Goal: Task Accomplishment & Management: Use online tool/utility

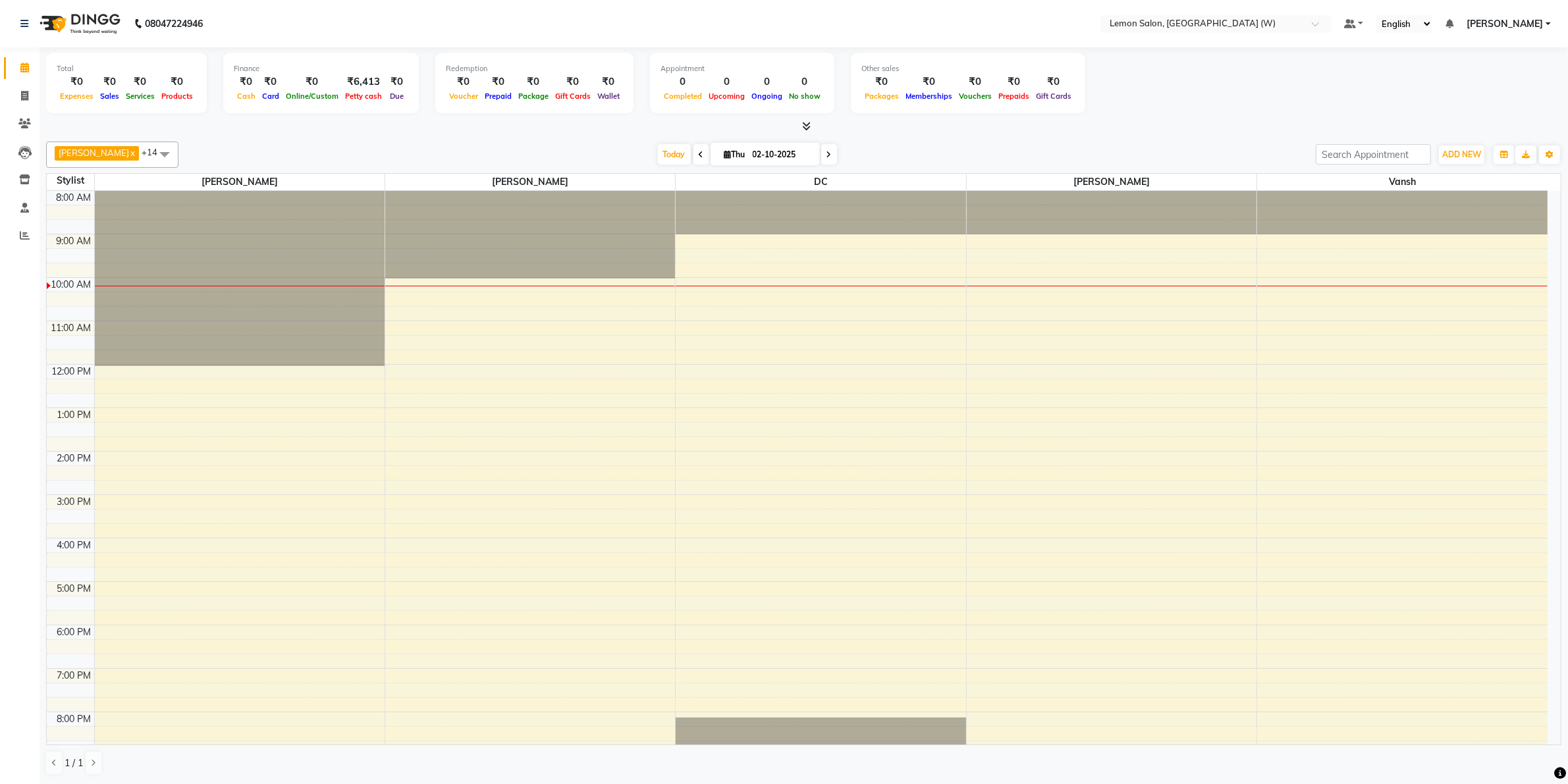
click at [356, 80] on div "₹6,413" at bounding box center [363, 82] width 43 height 15
copy div "6,413"
click at [17, 97] on span at bounding box center [25, 96] width 23 height 15
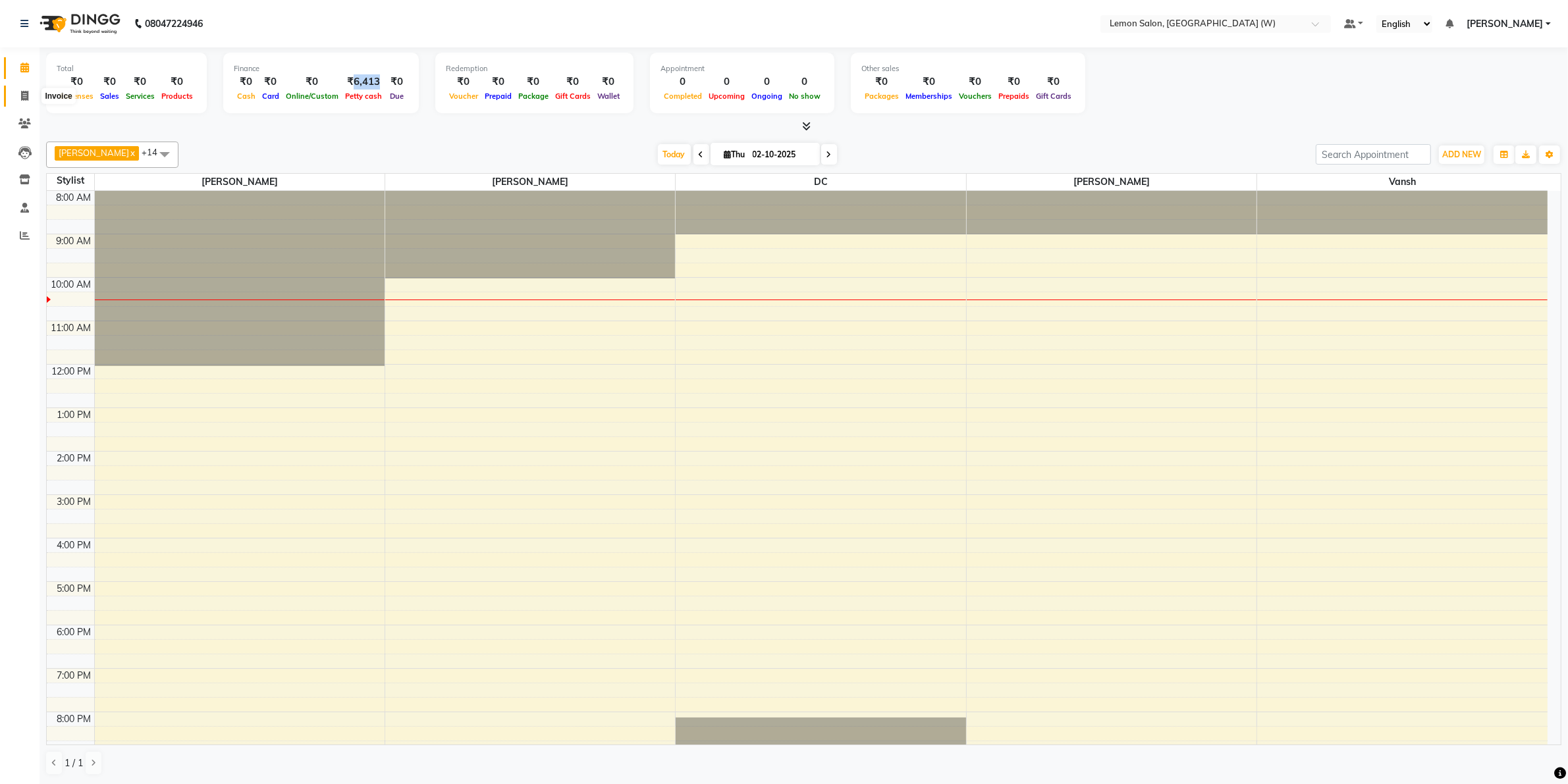
select select "8053"
select select "service"
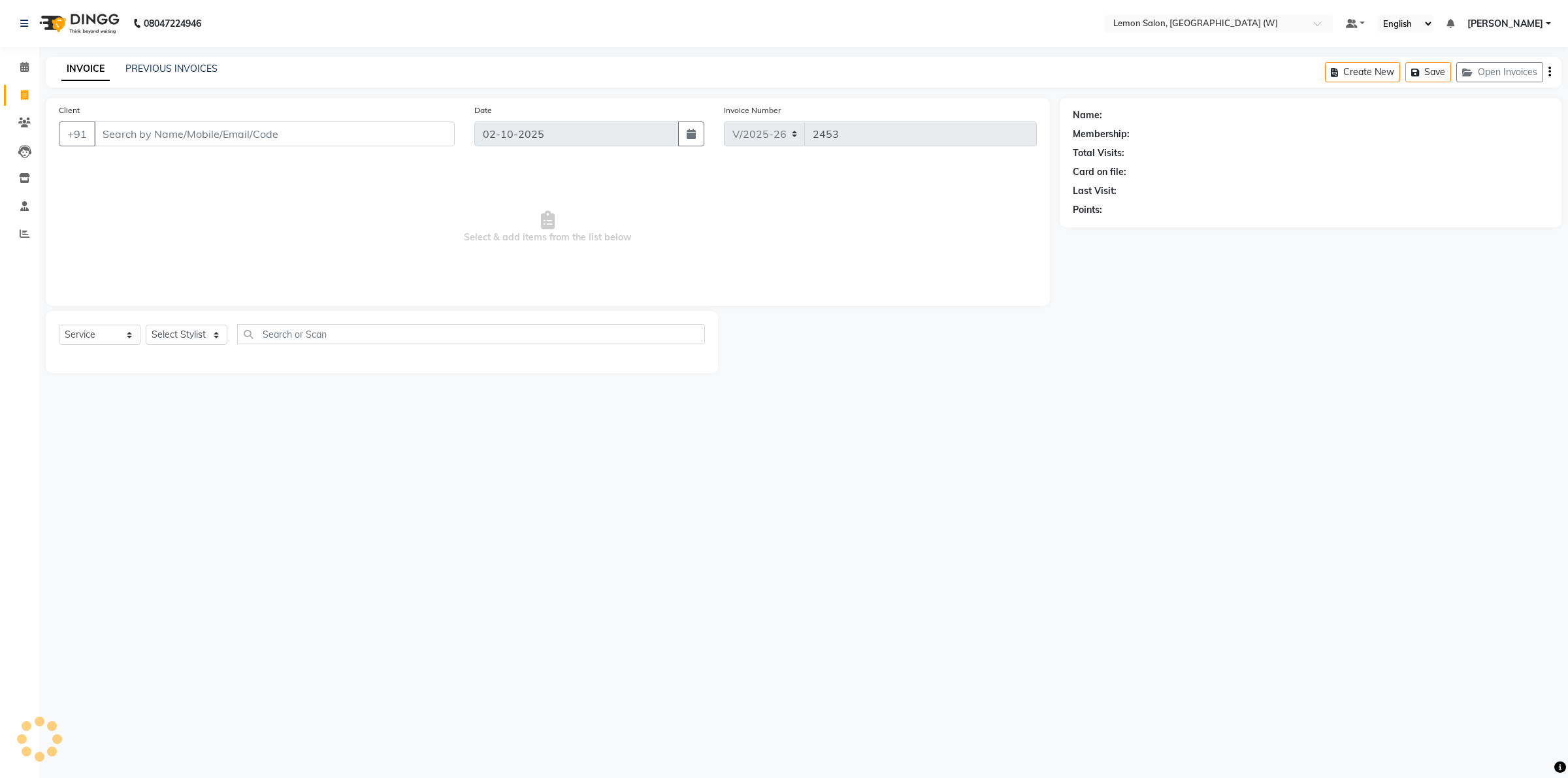
click at [159, 62] on div "PREVIOUS INVOICES" at bounding box center [172, 69] width 92 height 14
click at [158, 67] on link "PREVIOUS INVOICES" at bounding box center [172, 68] width 92 height 11
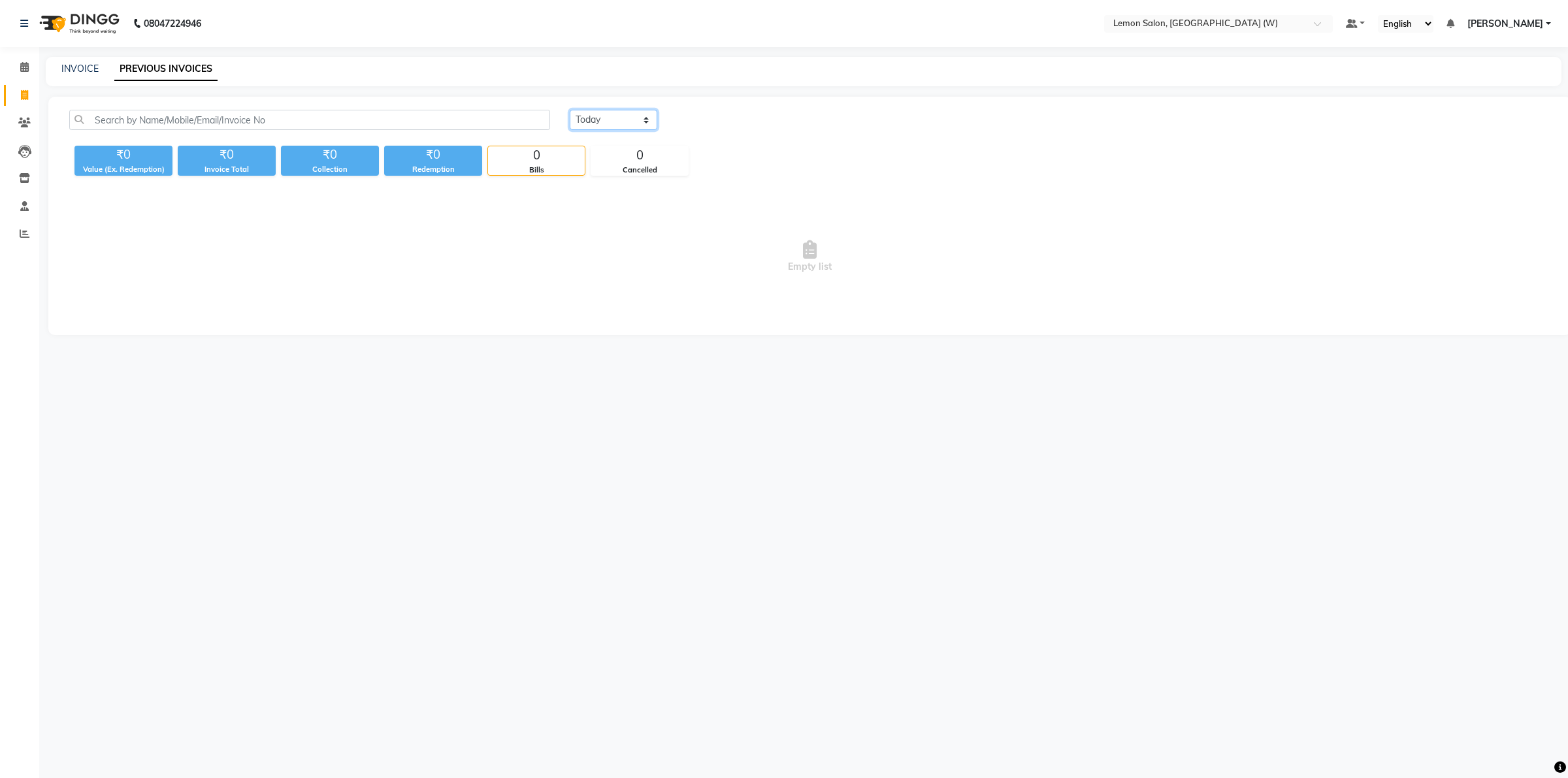
drag, startPoint x: 645, startPoint y: 119, endPoint x: 644, endPoint y: 127, distance: 8.1
click at [645, 119] on select "Today Yesterday Custom Range" at bounding box center [613, 119] width 87 height 20
select select "yesterday"
click at [570, 110] on select "Today Yesterday Custom Range" at bounding box center [613, 119] width 87 height 20
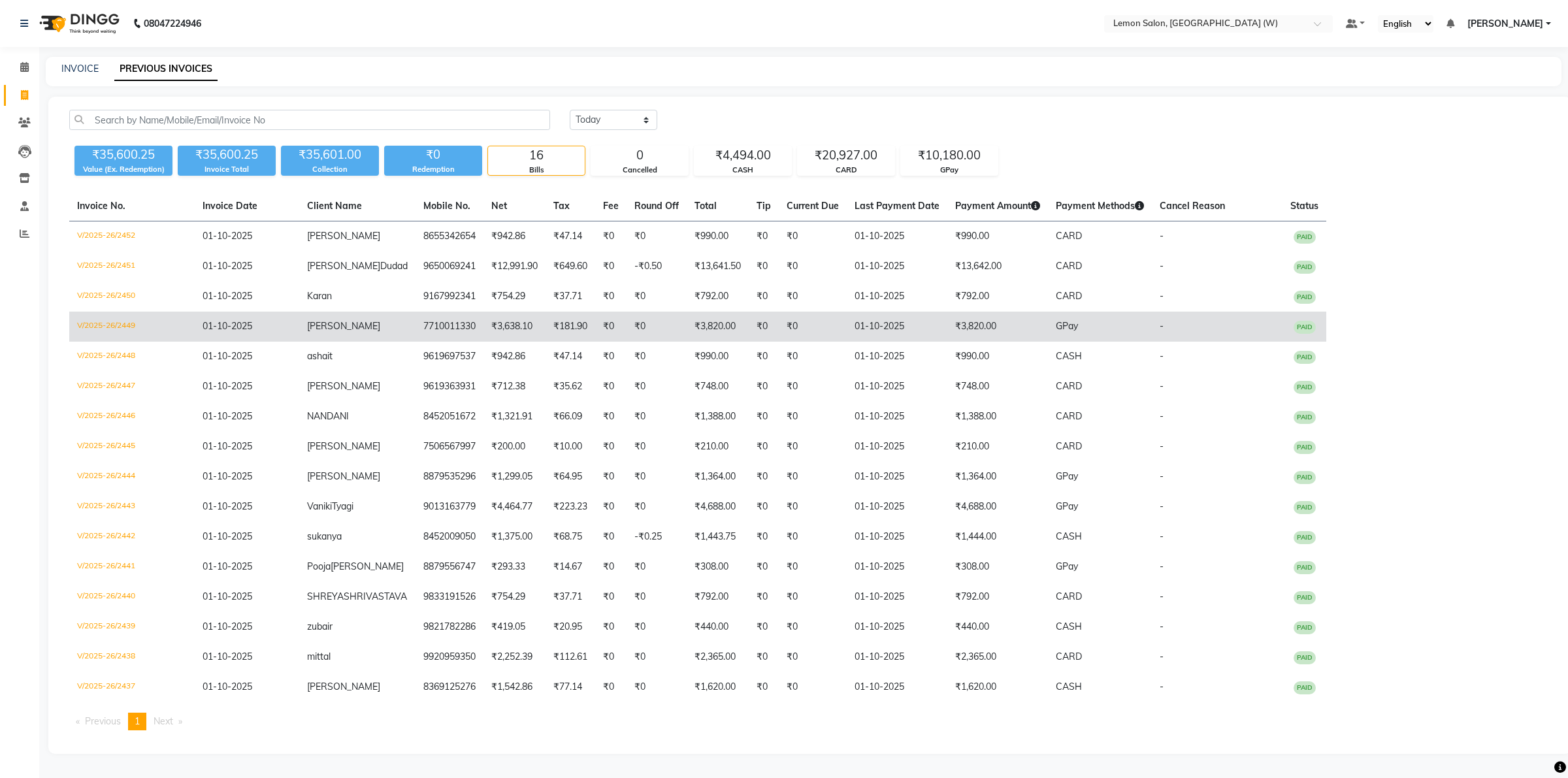
click at [339, 318] on td "tripti" at bounding box center [357, 326] width 116 height 30
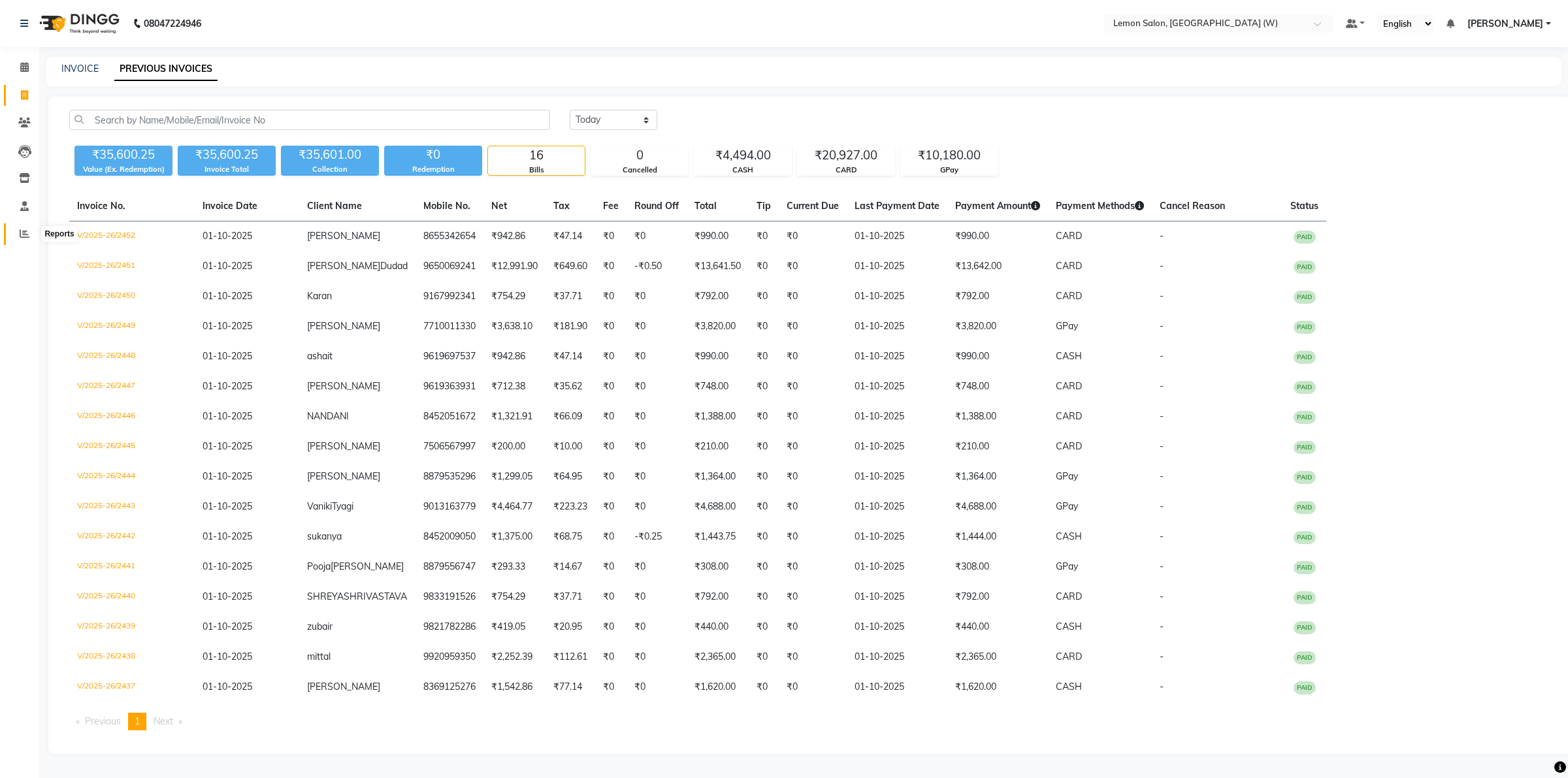
click at [27, 232] on icon at bounding box center [24, 233] width 10 height 10
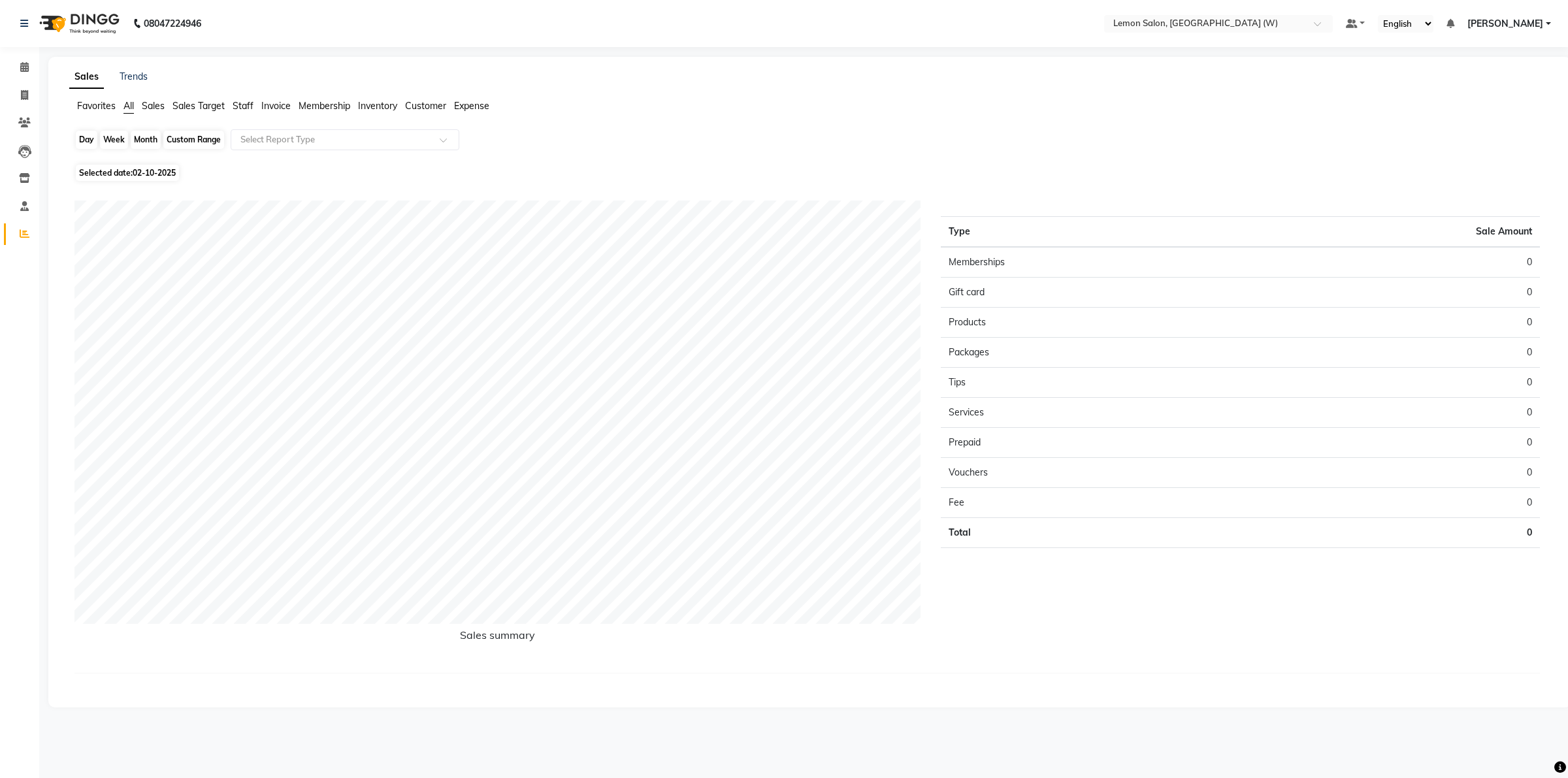
click at [92, 134] on div "Day" at bounding box center [86, 140] width 22 height 18
select select "10"
select select "2025"
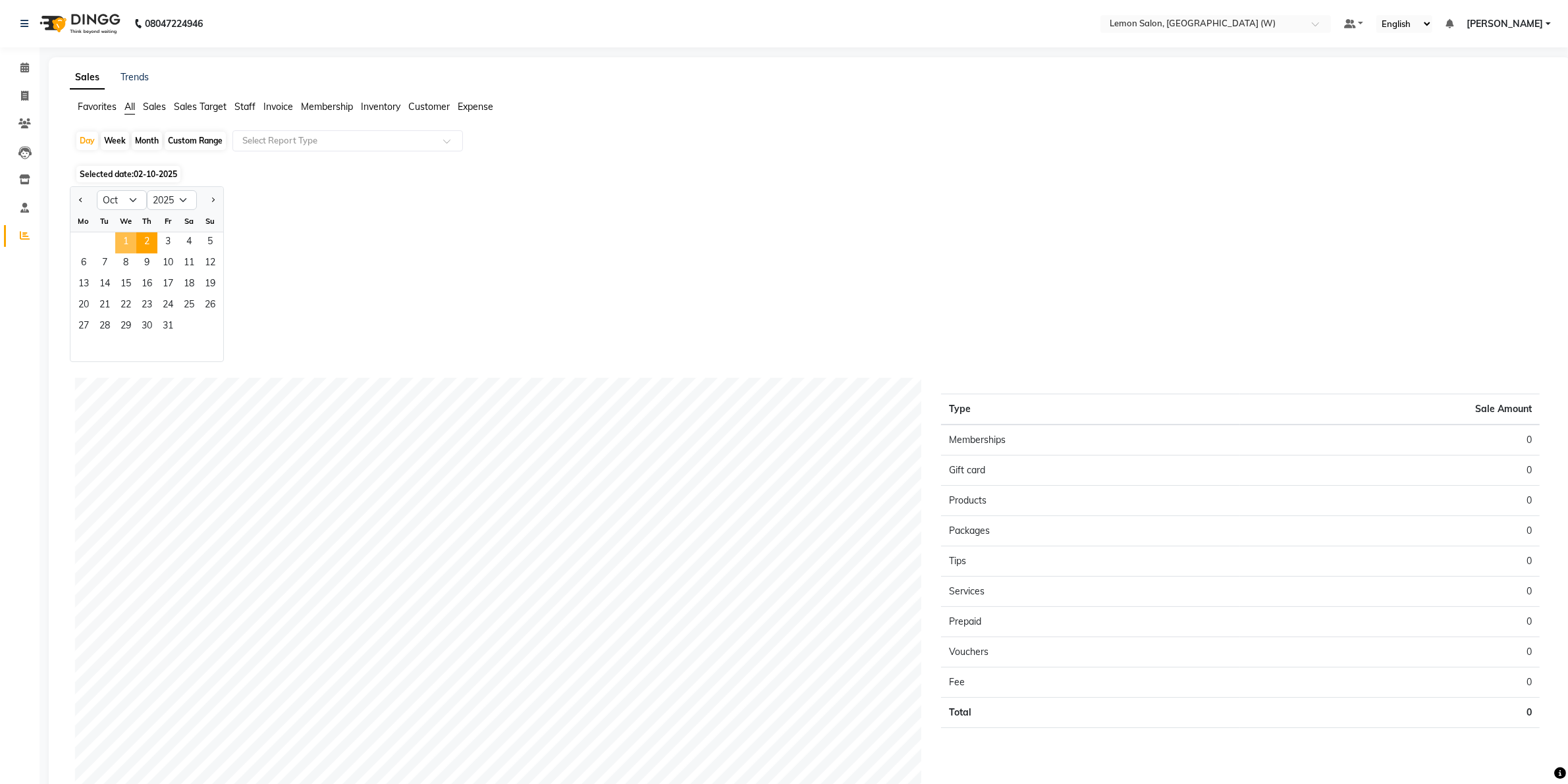
click at [128, 235] on span "1" at bounding box center [126, 243] width 21 height 21
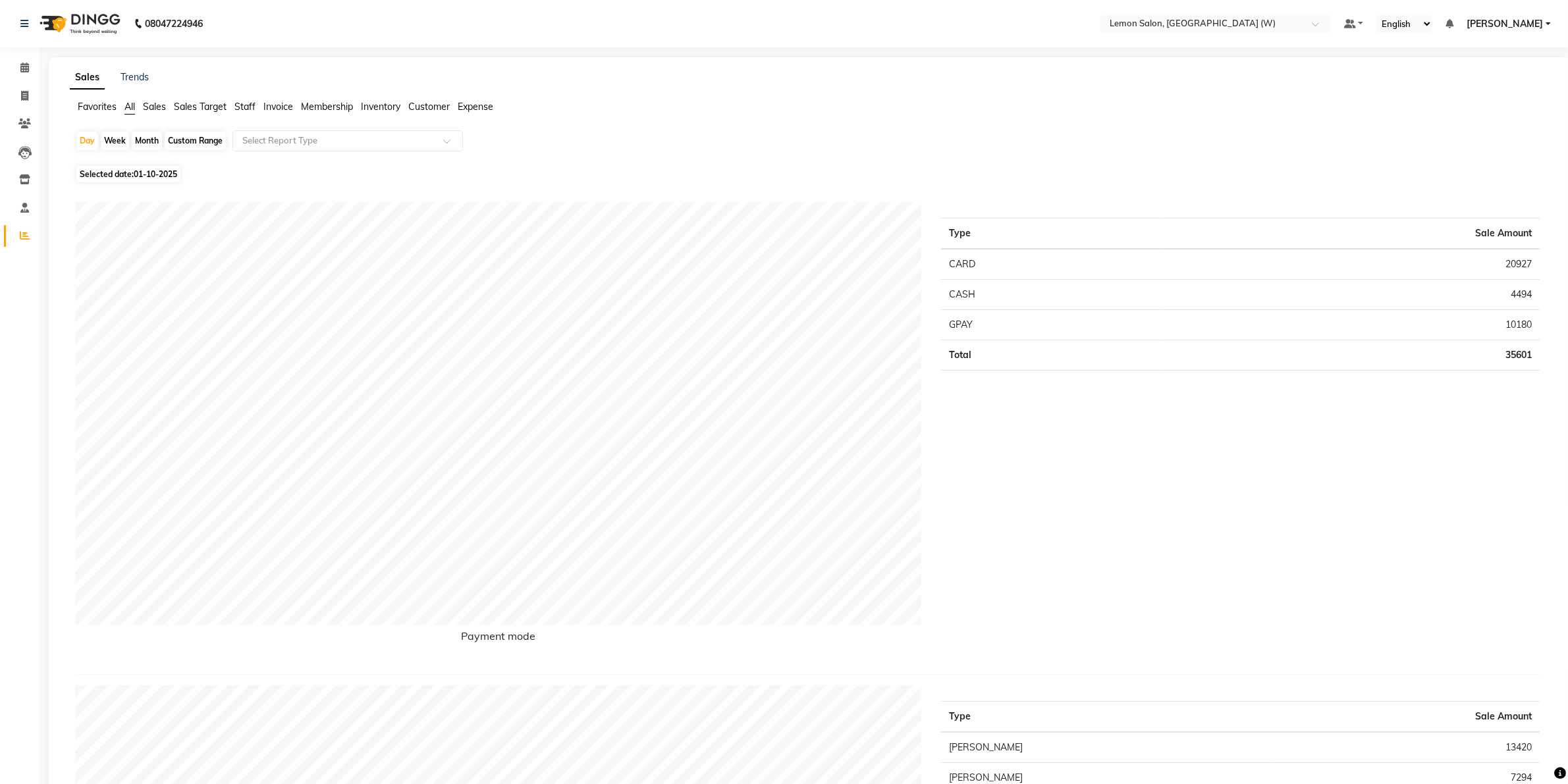
click at [479, 106] on span "Expense" at bounding box center [475, 106] width 35 height 11
drag, startPoint x: 451, startPoint y: 142, endPoint x: 431, endPoint y: 148, distance: 20.9
click at [449, 142] on span at bounding box center [451, 144] width 17 height 13
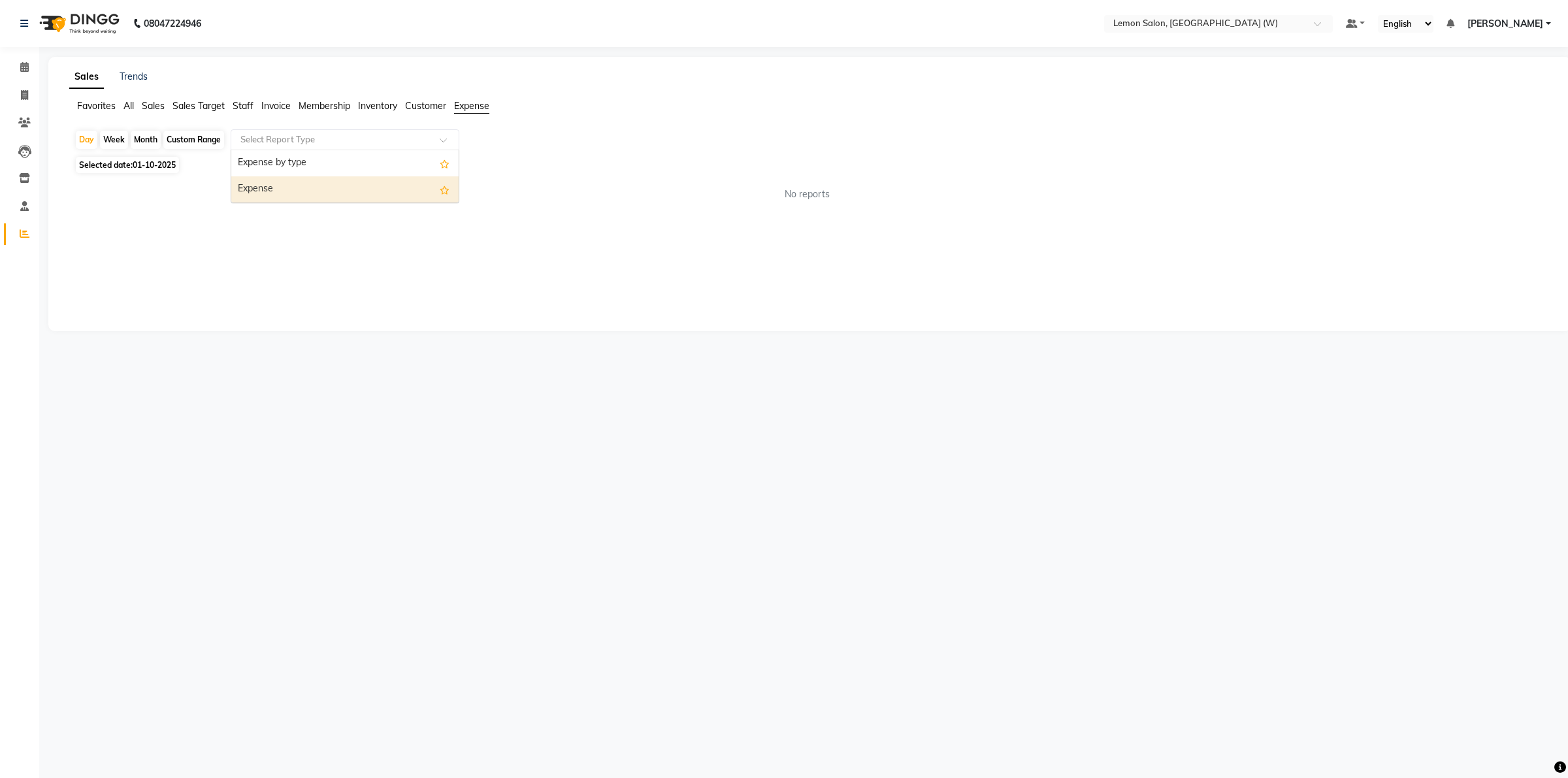
click at [360, 183] on div "Expense" at bounding box center [345, 189] width 228 height 26
select select "csv"
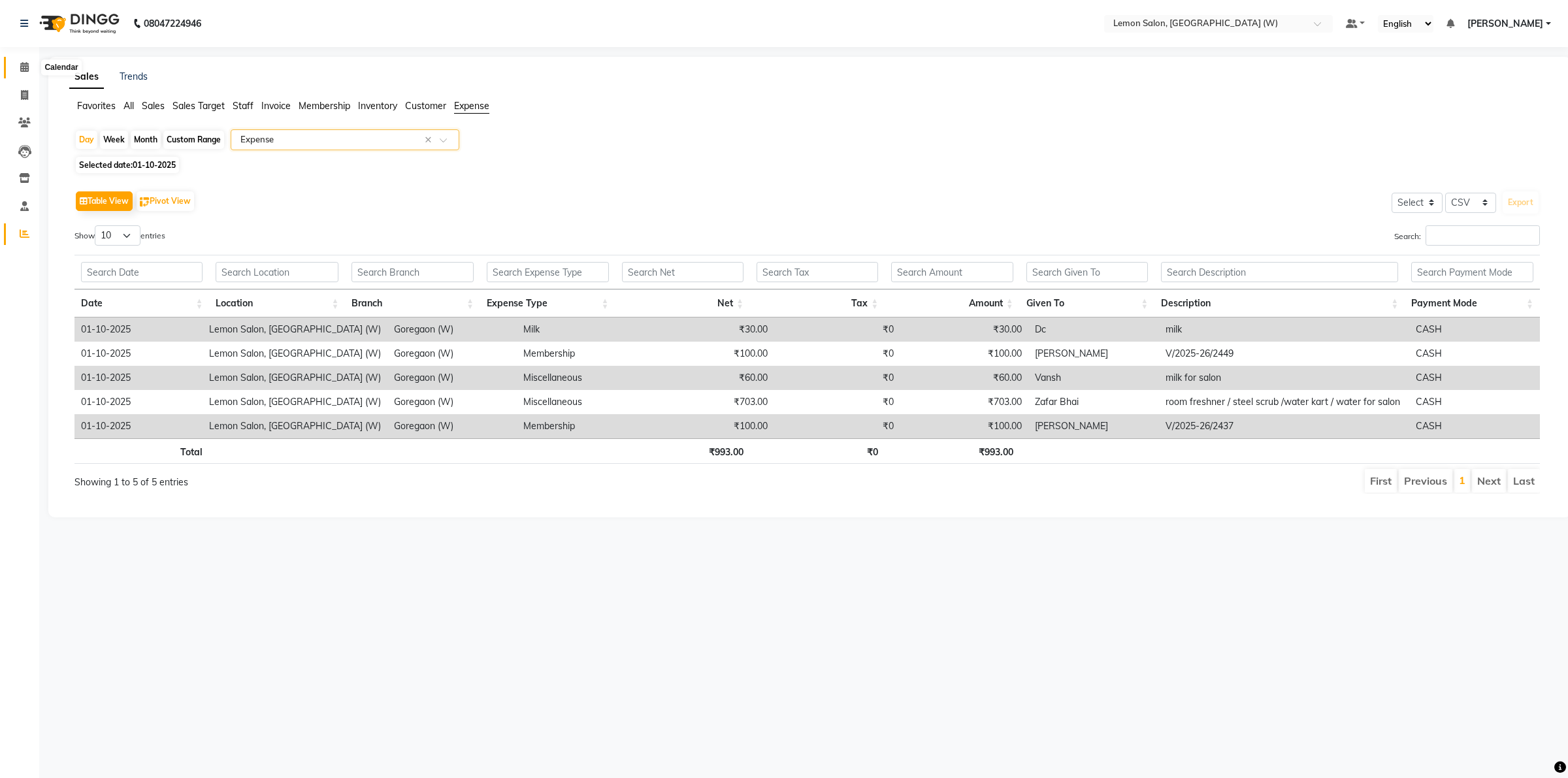
click at [26, 64] on icon at bounding box center [24, 66] width 9 height 10
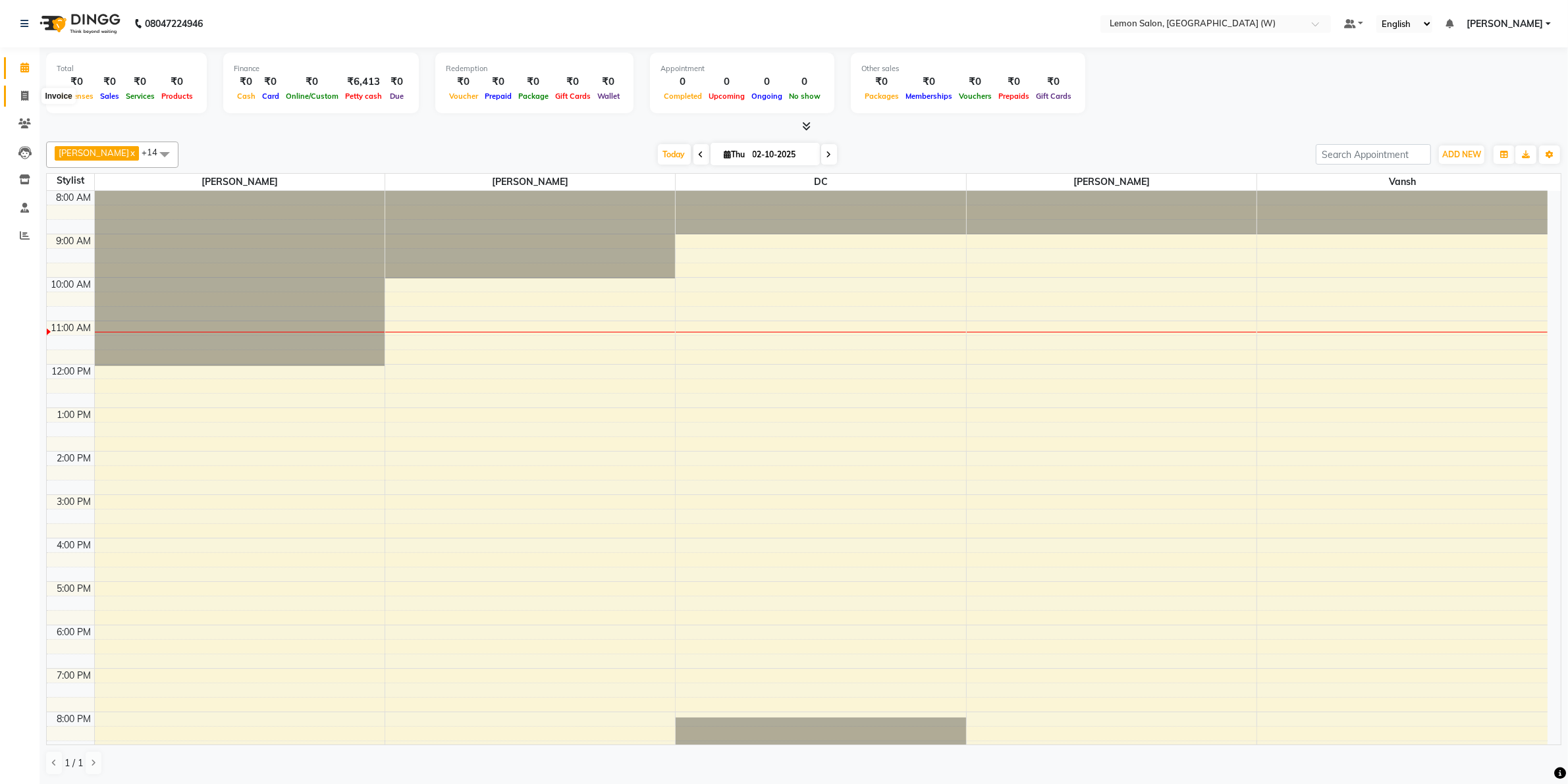
click at [21, 98] on icon at bounding box center [25, 95] width 7 height 10
select select "8053"
select select "service"
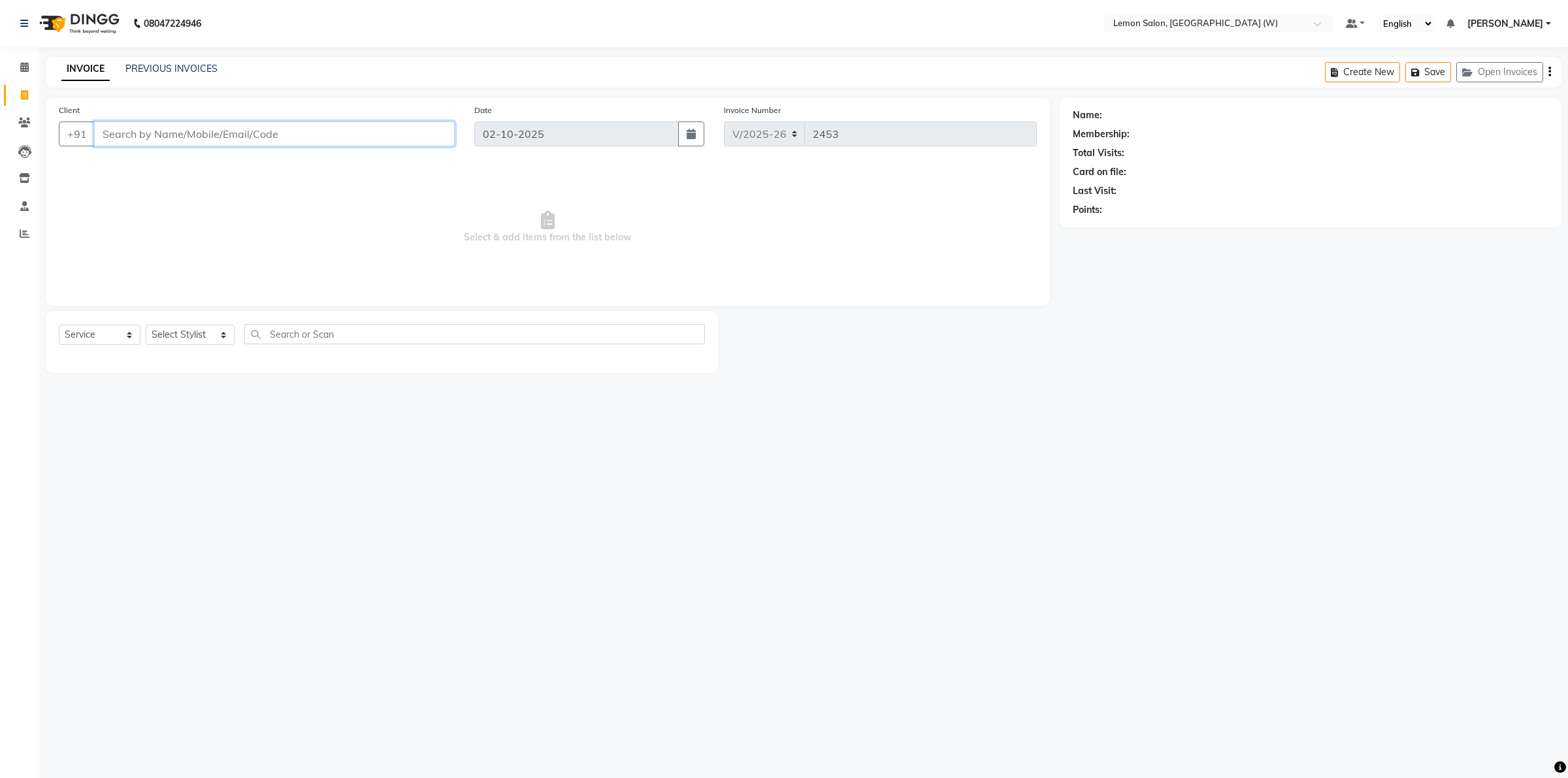
click at [190, 138] on input "Client" at bounding box center [274, 133] width 360 height 24
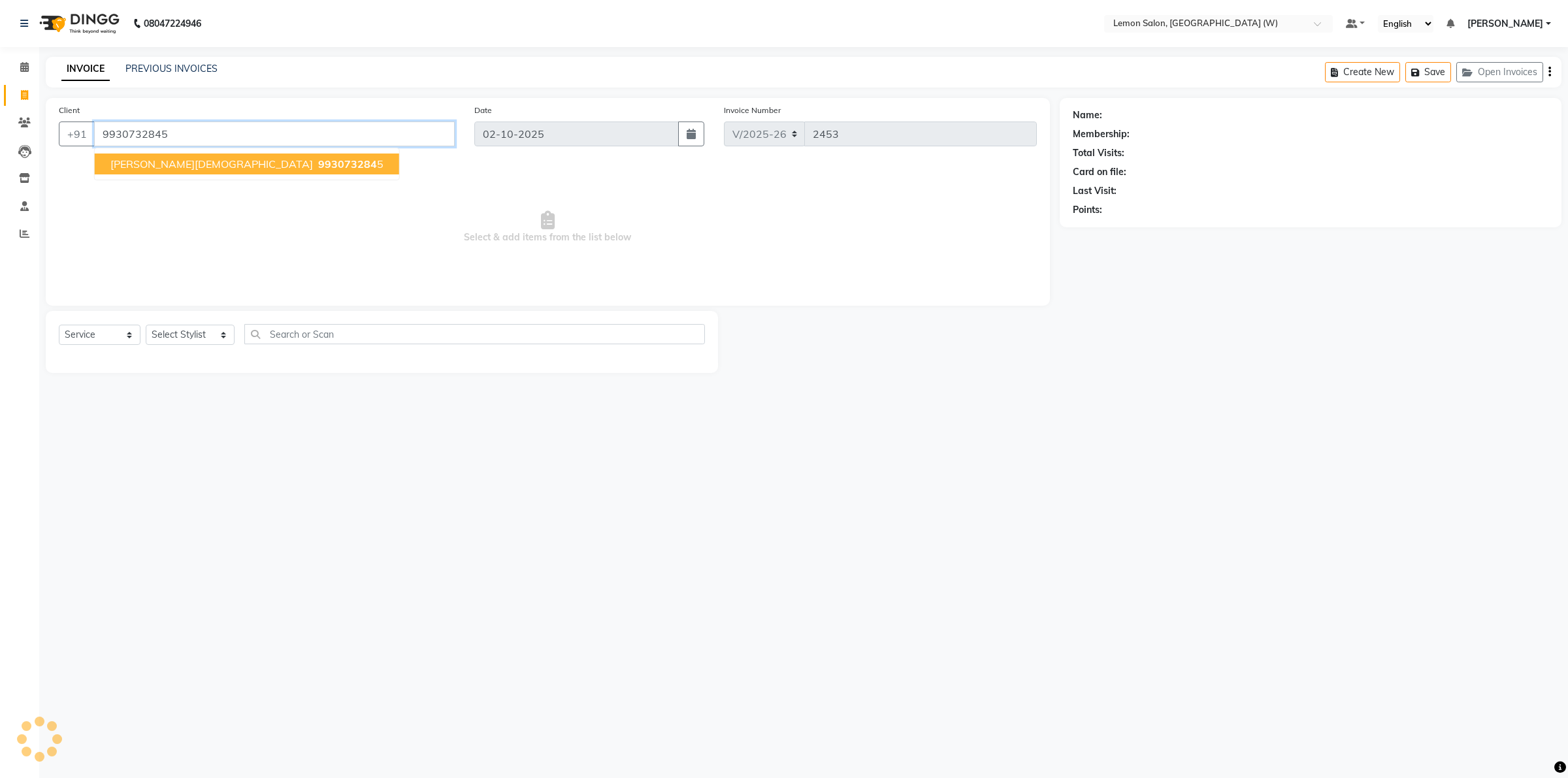
type input "9930732845"
select select "1: Object"
click at [216, 334] on select "Select Stylist Akancha Subba Amreen Shaikh DC Faheem Shaikh Faizan Ganesh Motew…" at bounding box center [190, 334] width 89 height 20
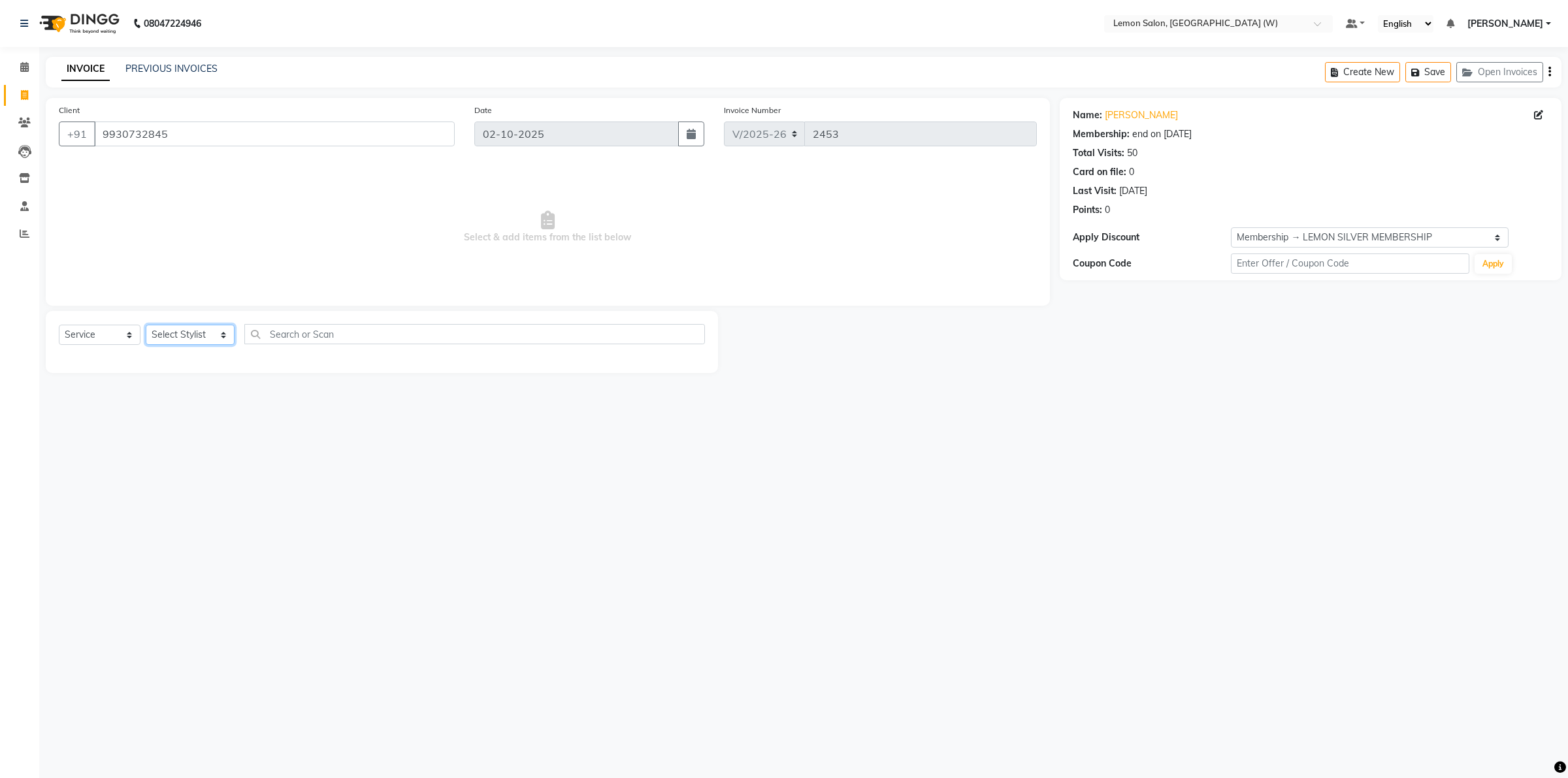
select select "10653"
click at [146, 324] on select "Select Stylist Akancha Subba Amreen Shaikh DC Faheem Shaikh Faizan Ganesh Motew…" at bounding box center [190, 334] width 89 height 20
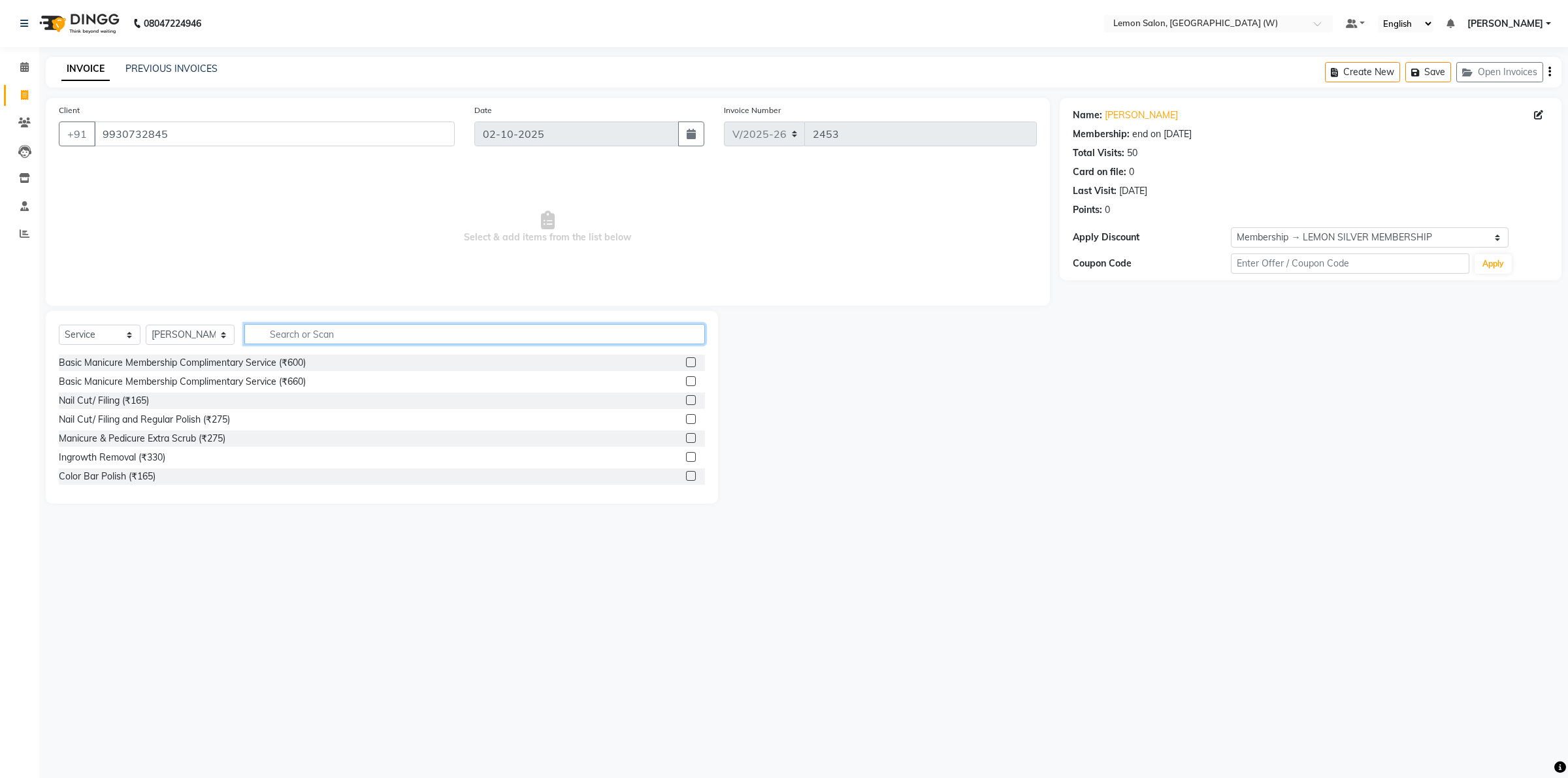
click at [311, 343] on input "text" at bounding box center [475, 333] width 461 height 20
type input "scru"
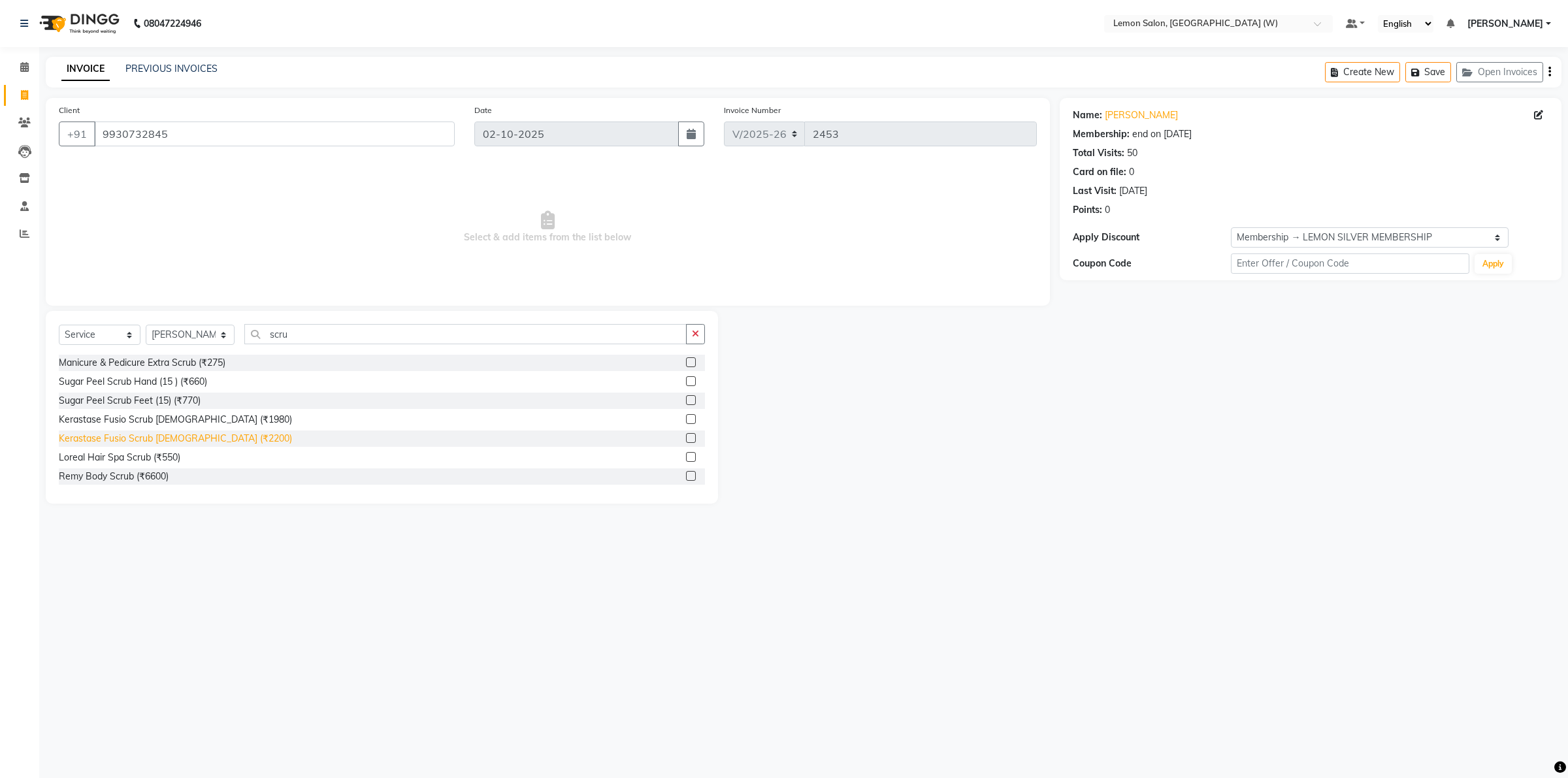
click at [207, 434] on div "Kerastase Fusio Scrub Female (₹2200)" at bounding box center [175, 439] width 233 height 14
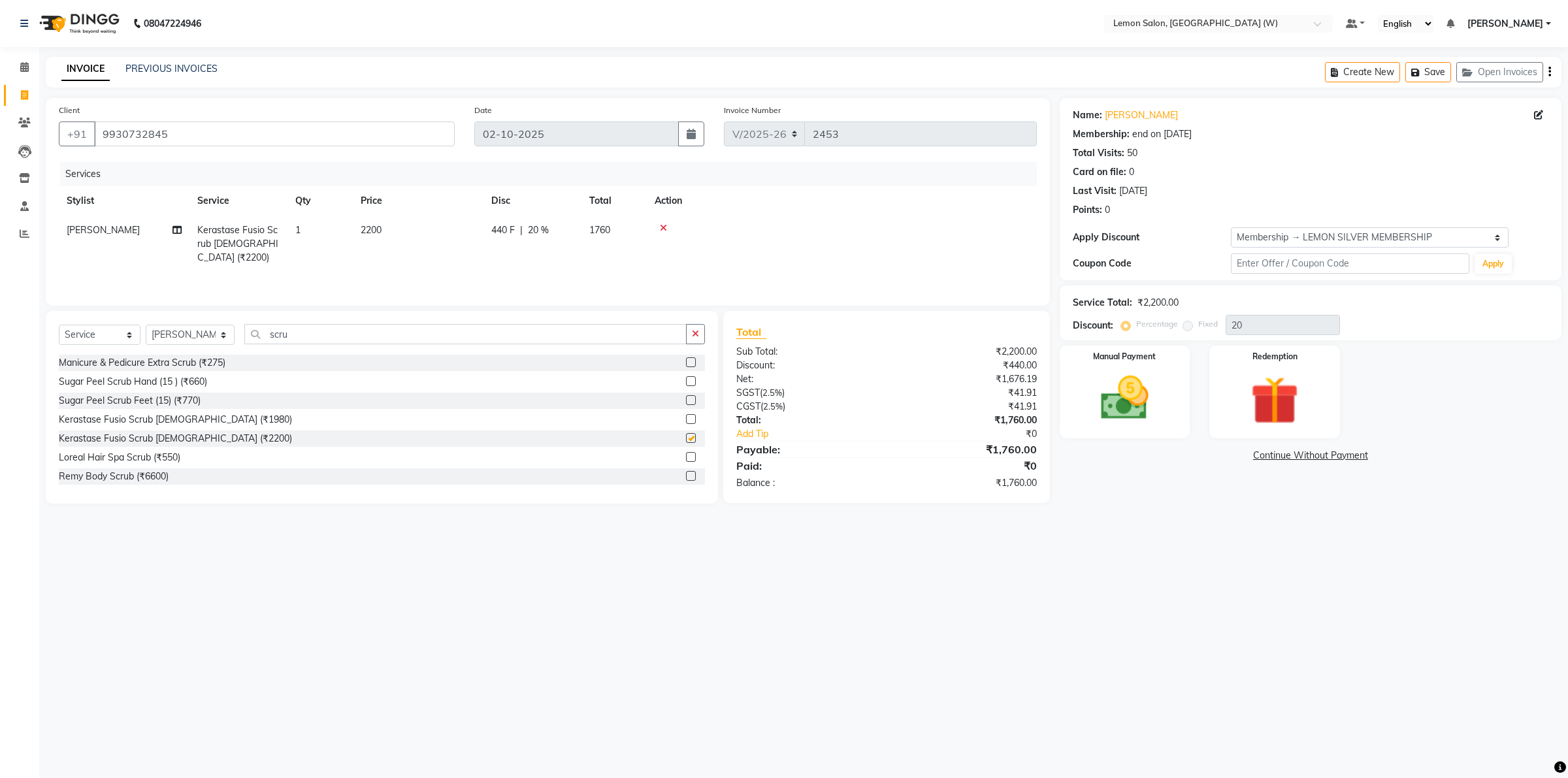
checkbox input "false"
click at [1396, 242] on select "Select Membership → LEMON SILVER MEMBERSHIP Coupon → Abc" at bounding box center [1370, 237] width 277 height 20
select select "0:"
click at [1231, 228] on select "Select Membership → LEMON SILVER MEMBERSHIP Coupon → Abc" at bounding box center [1370, 237] width 277 height 20
type input "0"
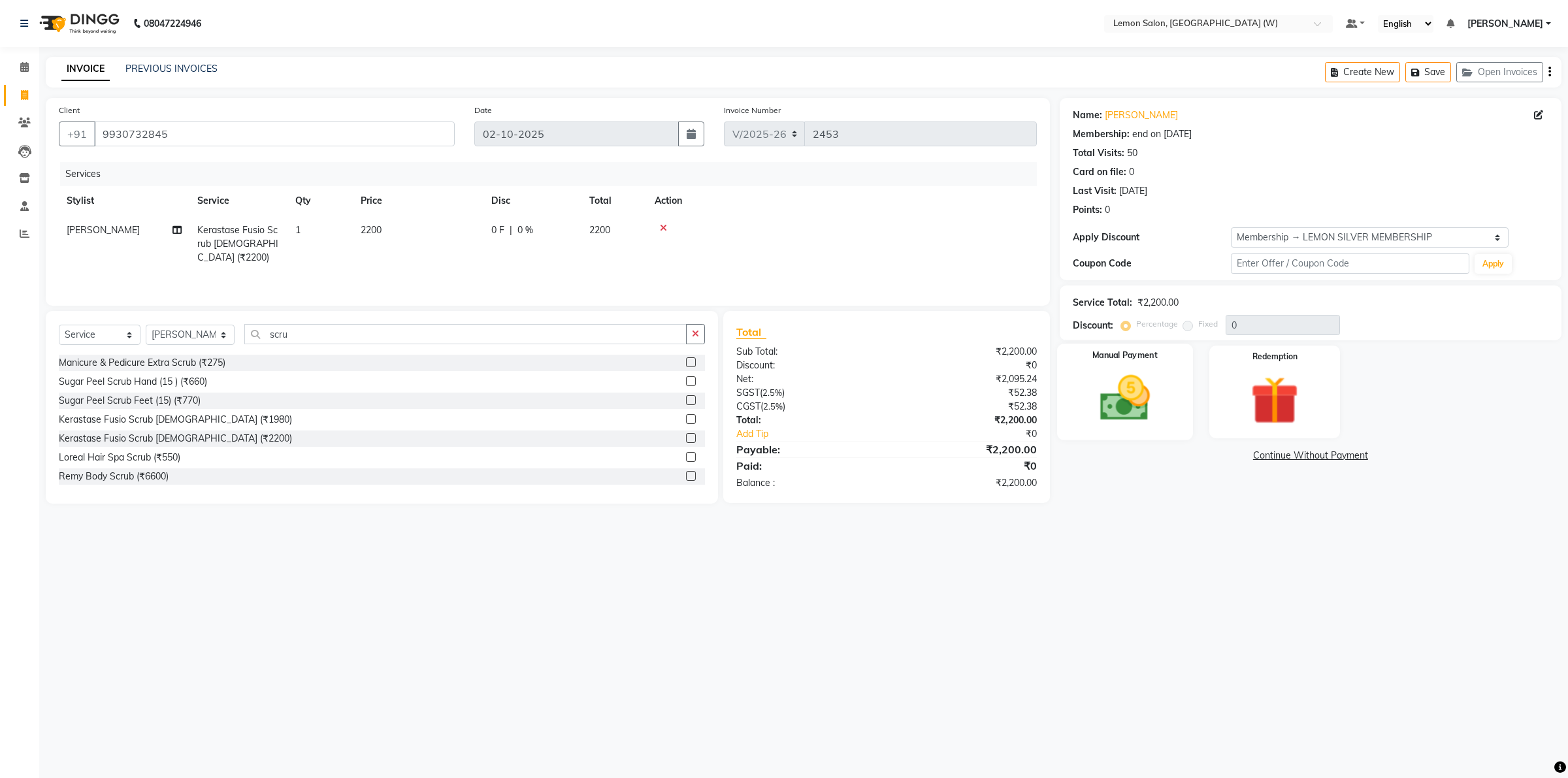
click at [1126, 409] on img at bounding box center [1124, 399] width 81 height 58
click at [1225, 454] on span "CARD" at bounding box center [1233, 455] width 28 height 15
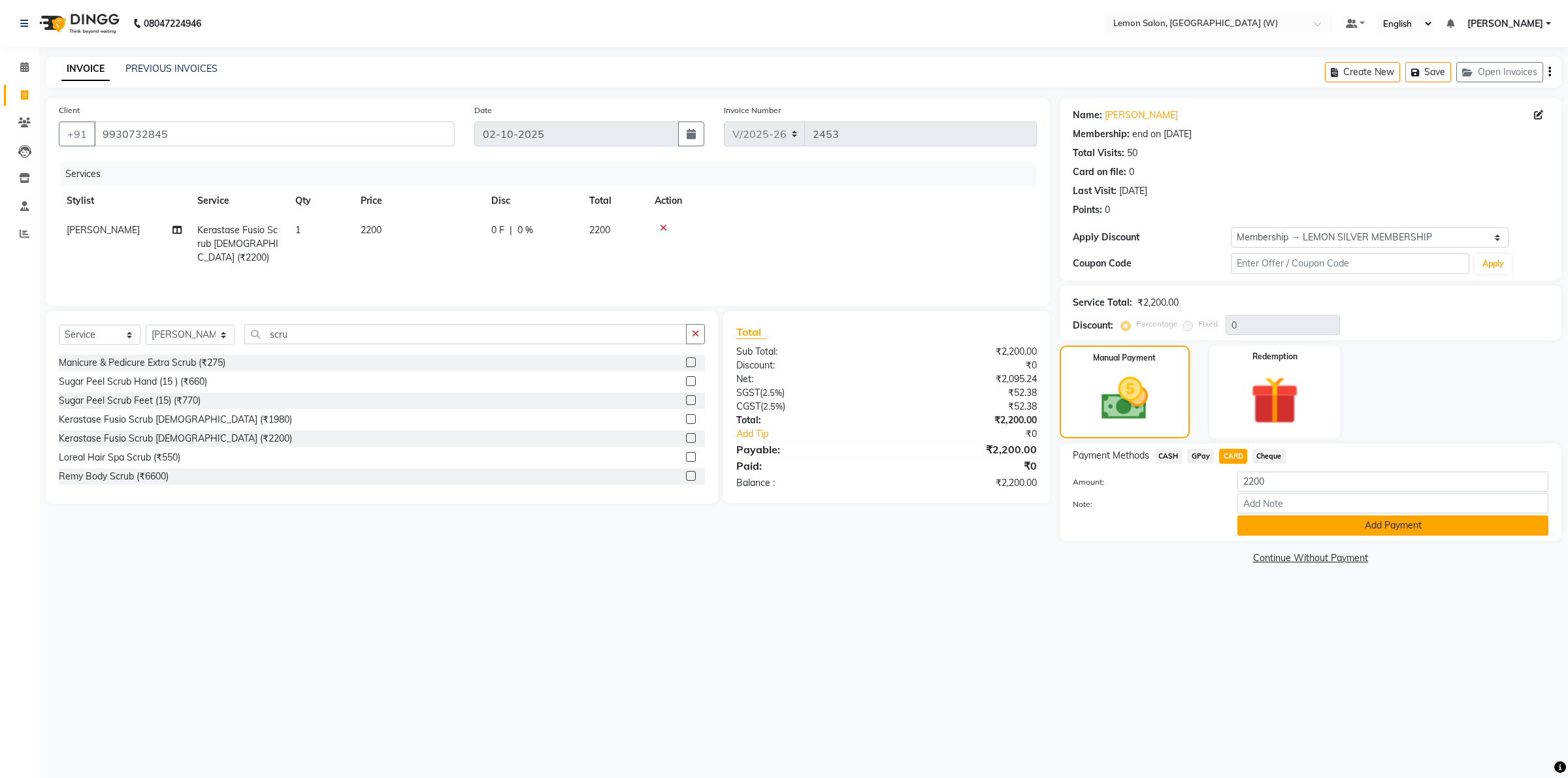
click at [1336, 524] on button "Add Payment" at bounding box center [1393, 525] width 311 height 20
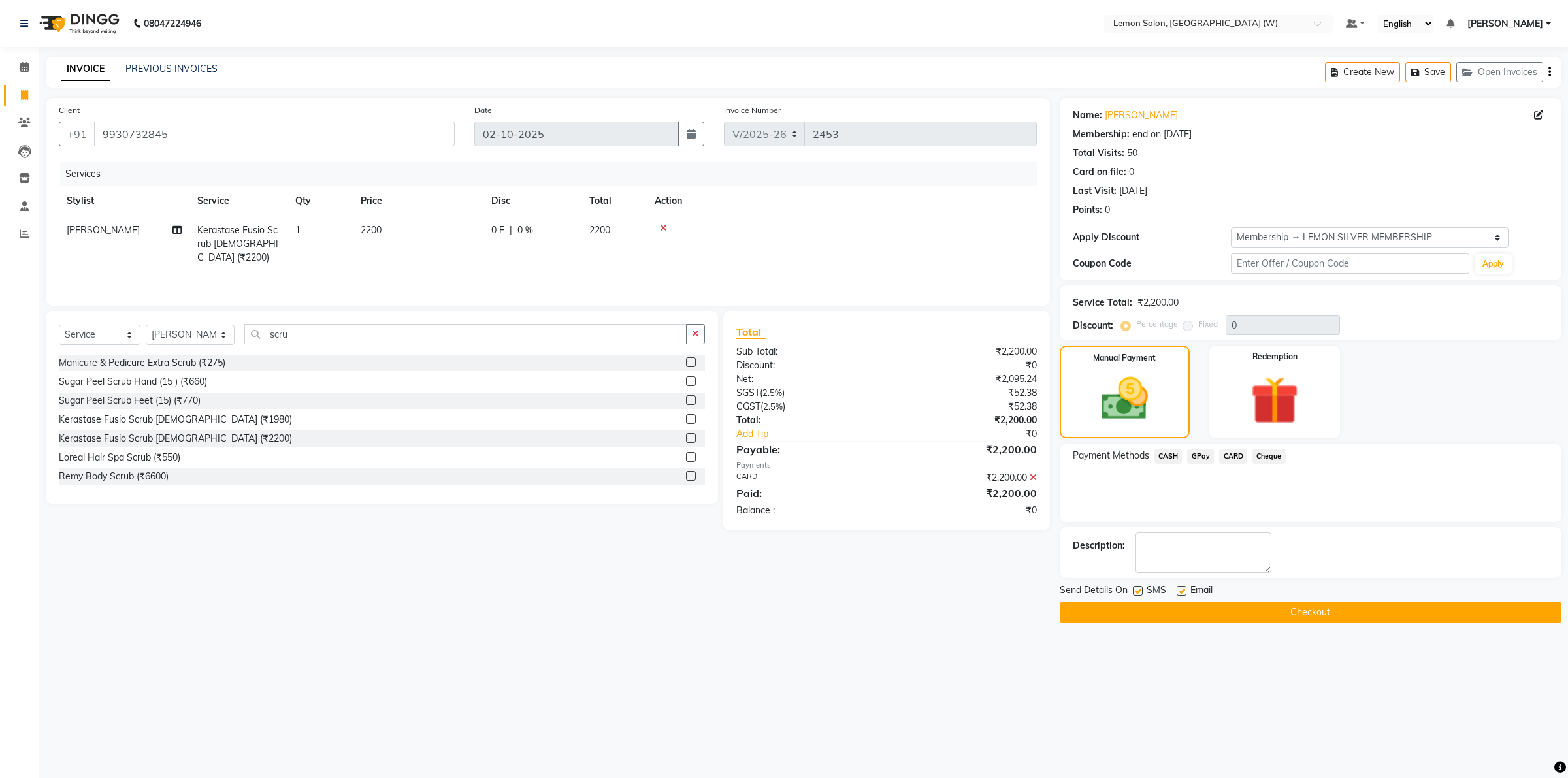
click at [1181, 591] on label at bounding box center [1181, 590] width 10 height 10
click at [1181, 591] on input "checkbox" at bounding box center [1181, 591] width 9 height 9
checkbox input "false"
click at [1138, 594] on label at bounding box center [1137, 590] width 10 height 10
click at [1138, 594] on input "checkbox" at bounding box center [1137, 591] width 9 height 9
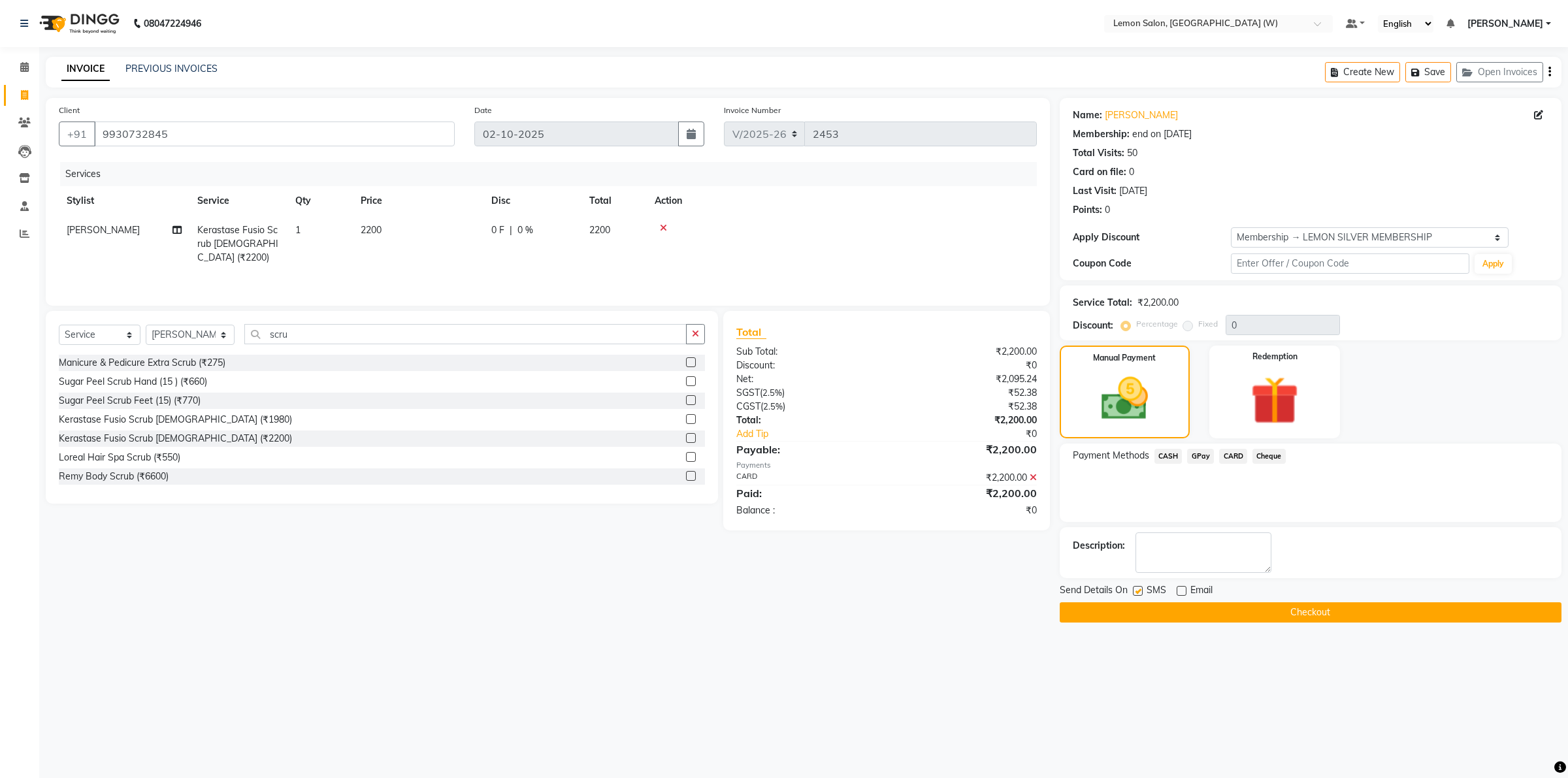
checkbox input "false"
click at [1182, 614] on button "Checkout" at bounding box center [1311, 611] width 502 height 20
